Goal: Information Seeking & Learning: Learn about a topic

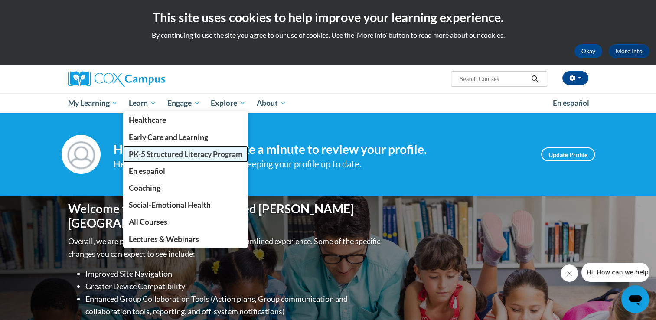
drag, startPoint x: 150, startPoint y: 150, endPoint x: 144, endPoint y: 153, distance: 6.6
click at [144, 153] on span "PK-5 Structured Literacy Program" at bounding box center [186, 154] width 114 height 9
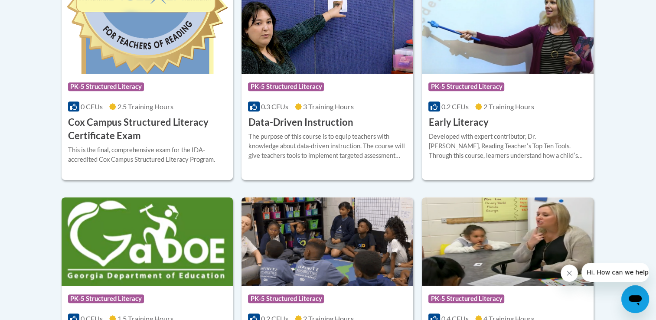
scroll to position [409, 0]
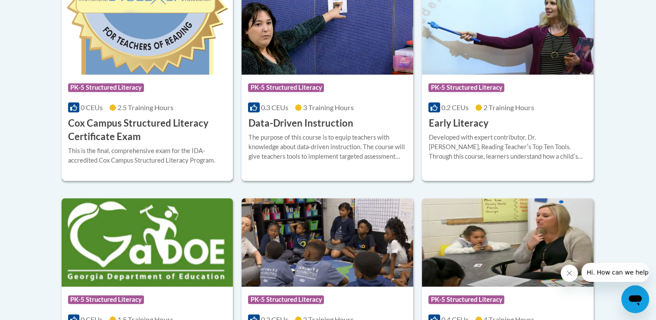
click at [137, 132] on h3 "Cox Campus Structured Literacy Certificate Exam" at bounding box center [147, 130] width 159 height 27
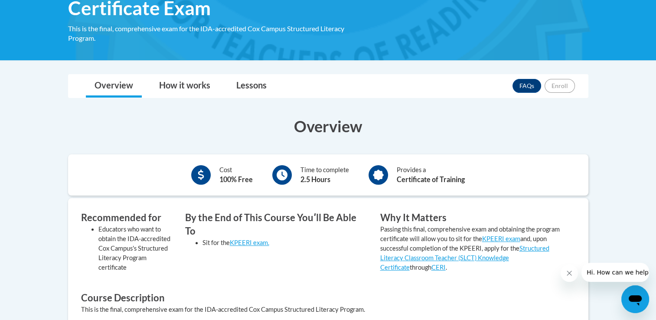
scroll to position [154, 0]
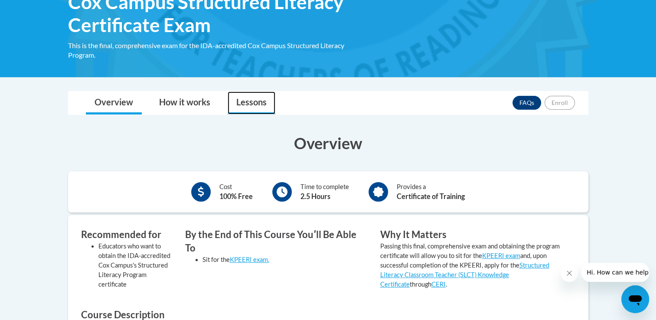
click at [240, 101] on link "Lessons" at bounding box center [252, 102] width 48 height 23
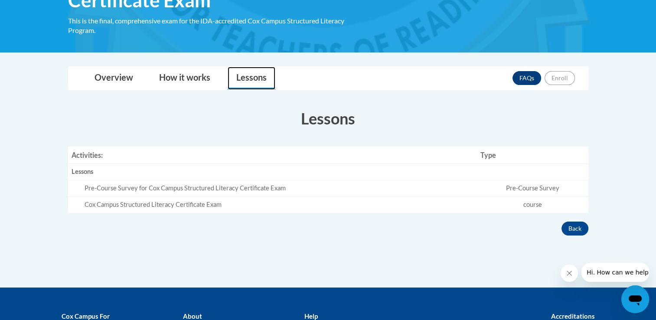
scroll to position [179, 0]
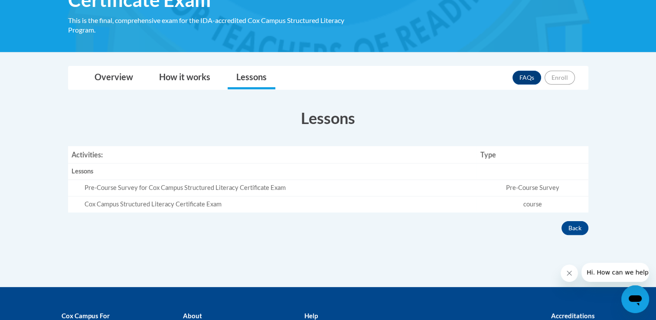
click at [206, 189] on div "Pre-Course Survey for Cox Campus Structured Literacy Certificate Exam" at bounding box center [279, 187] width 389 height 9
click at [82, 173] on div "Lessons" at bounding box center [273, 171] width 402 height 9
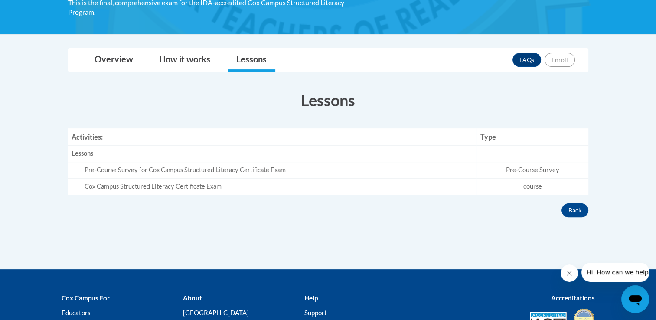
scroll to position [196, 0]
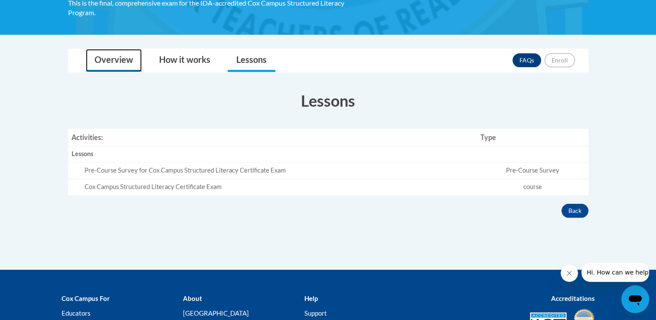
click at [124, 55] on link "Overview" at bounding box center [114, 60] width 56 height 23
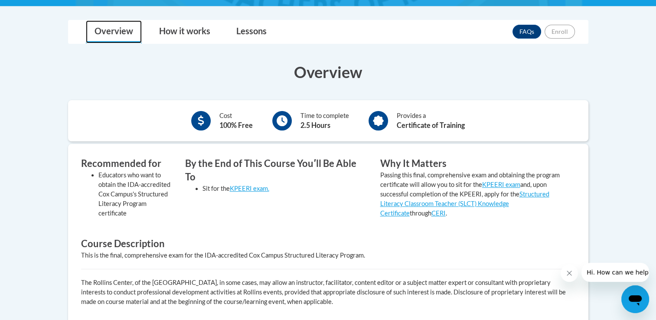
scroll to position [224, 0]
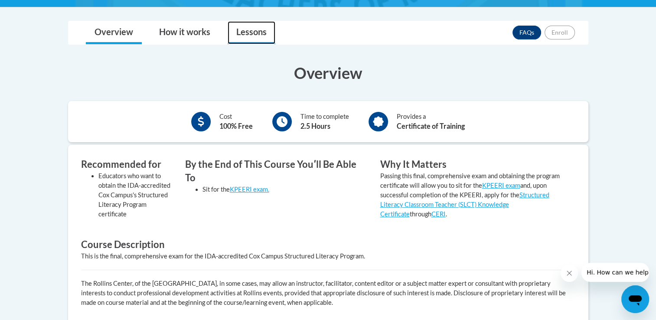
drag, startPoint x: 233, startPoint y: 34, endPoint x: 229, endPoint y: 31, distance: 4.7
click at [229, 31] on link "Lessons" at bounding box center [252, 32] width 48 height 23
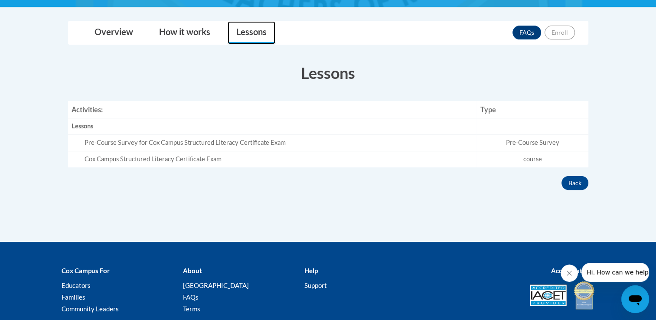
scroll to position [0, 0]
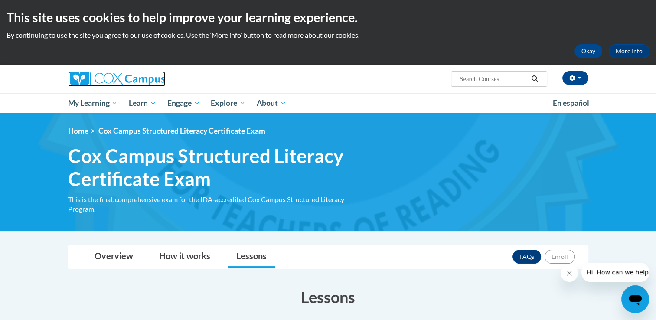
click at [115, 81] on img at bounding box center [116, 79] width 97 height 16
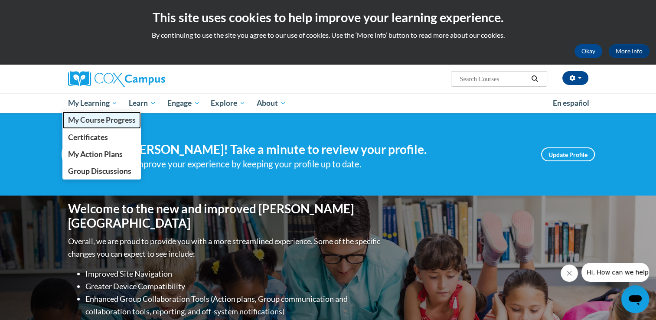
click at [85, 118] on span "My Course Progress" at bounding box center [102, 119] width 68 height 9
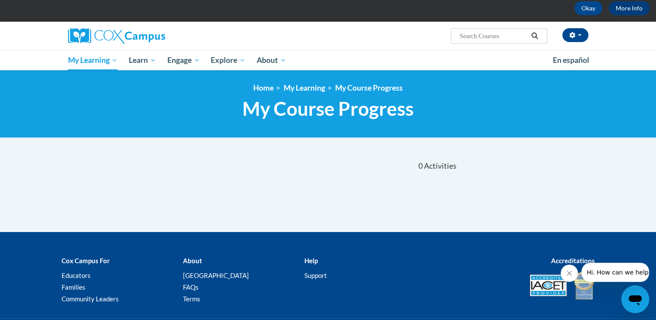
scroll to position [52, 0]
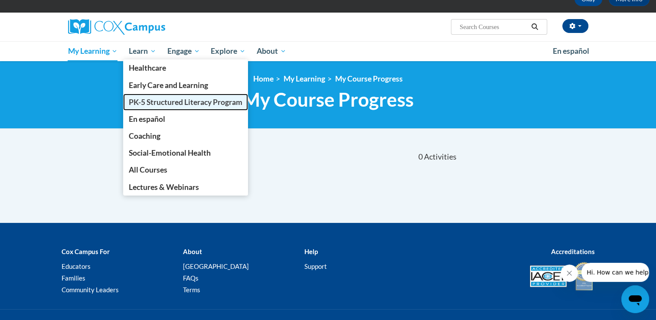
click at [177, 101] on span "PK-5 Structured Literacy Program" at bounding box center [186, 102] width 114 height 9
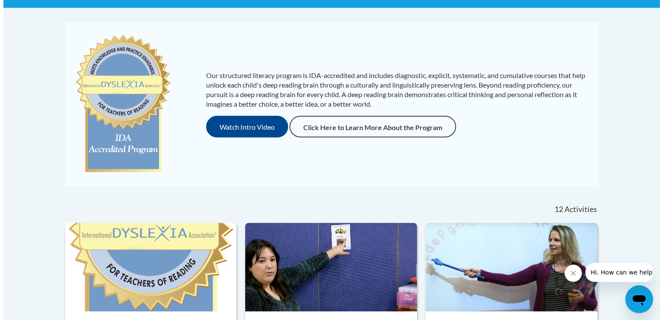
scroll to position [191, 0]
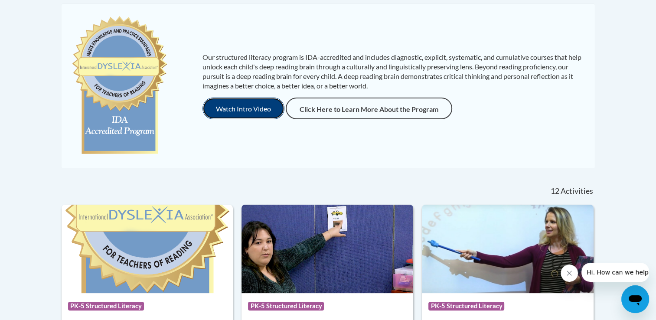
click at [231, 112] on button "Watch Intro Video" at bounding box center [243, 109] width 82 height 22
